Goal: Find specific page/section: Find specific page/section

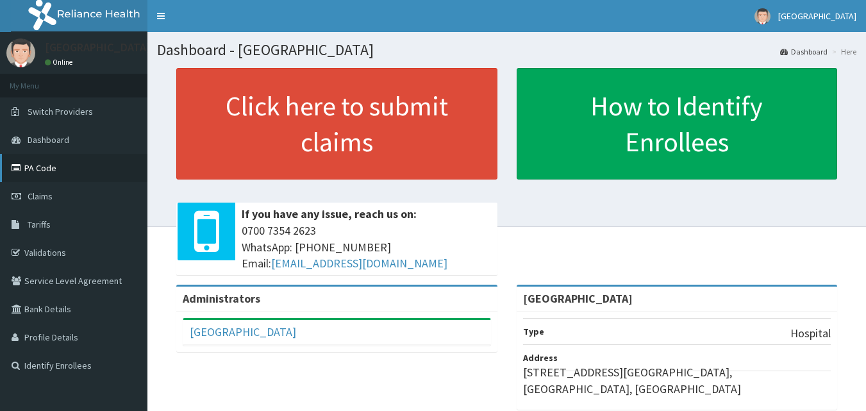
click at [56, 174] on link "PA Code" at bounding box center [73, 168] width 147 height 28
